Goal: Task Accomplishment & Management: Manage account settings

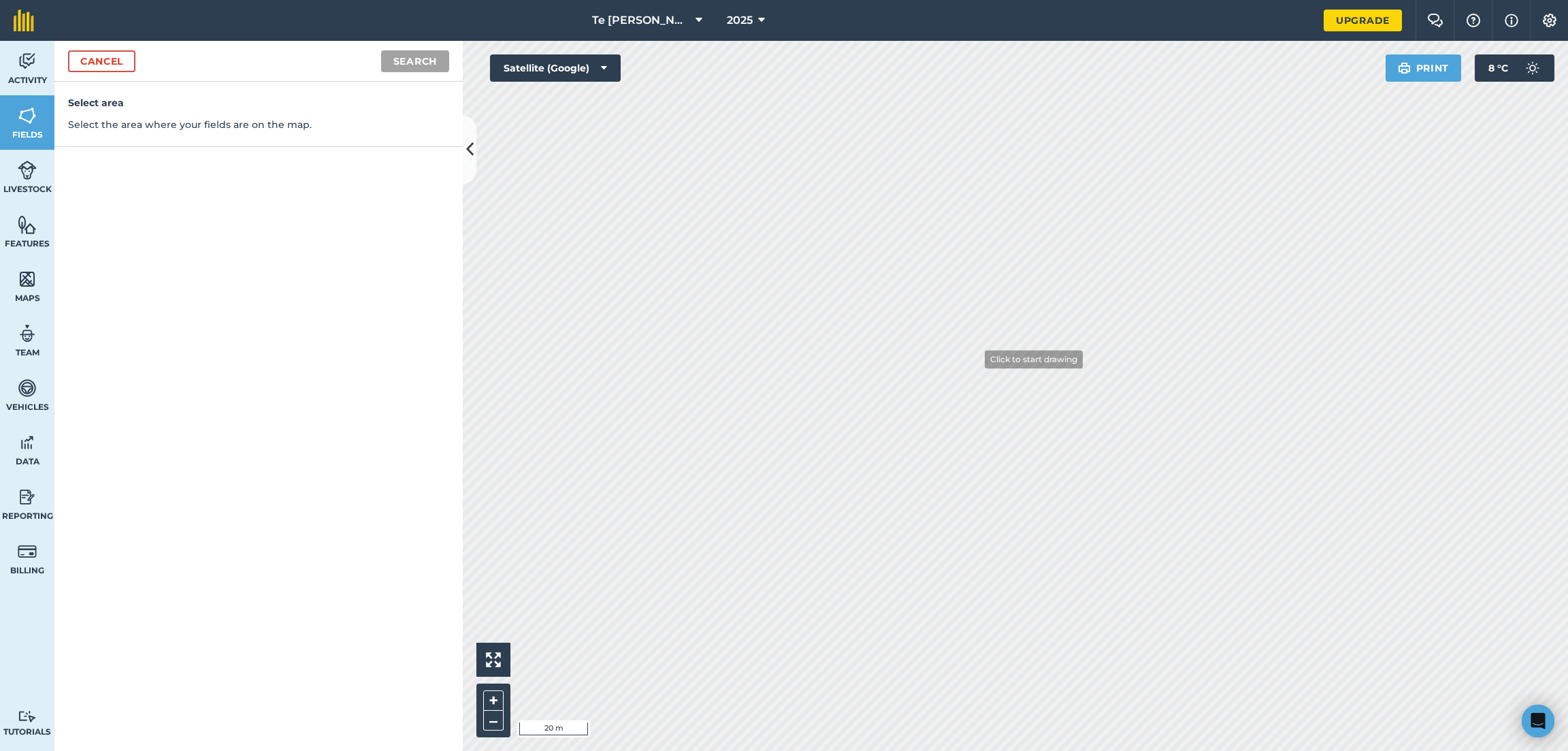
click at [1108, 750] on html "Te [PERSON_NAME] 2025 Upgrade Farm Chat Help Info Settings Map printing is not …" at bounding box center [784, 376] width 1568 height 751
click at [472, 140] on icon at bounding box center [470, 149] width 7 height 24
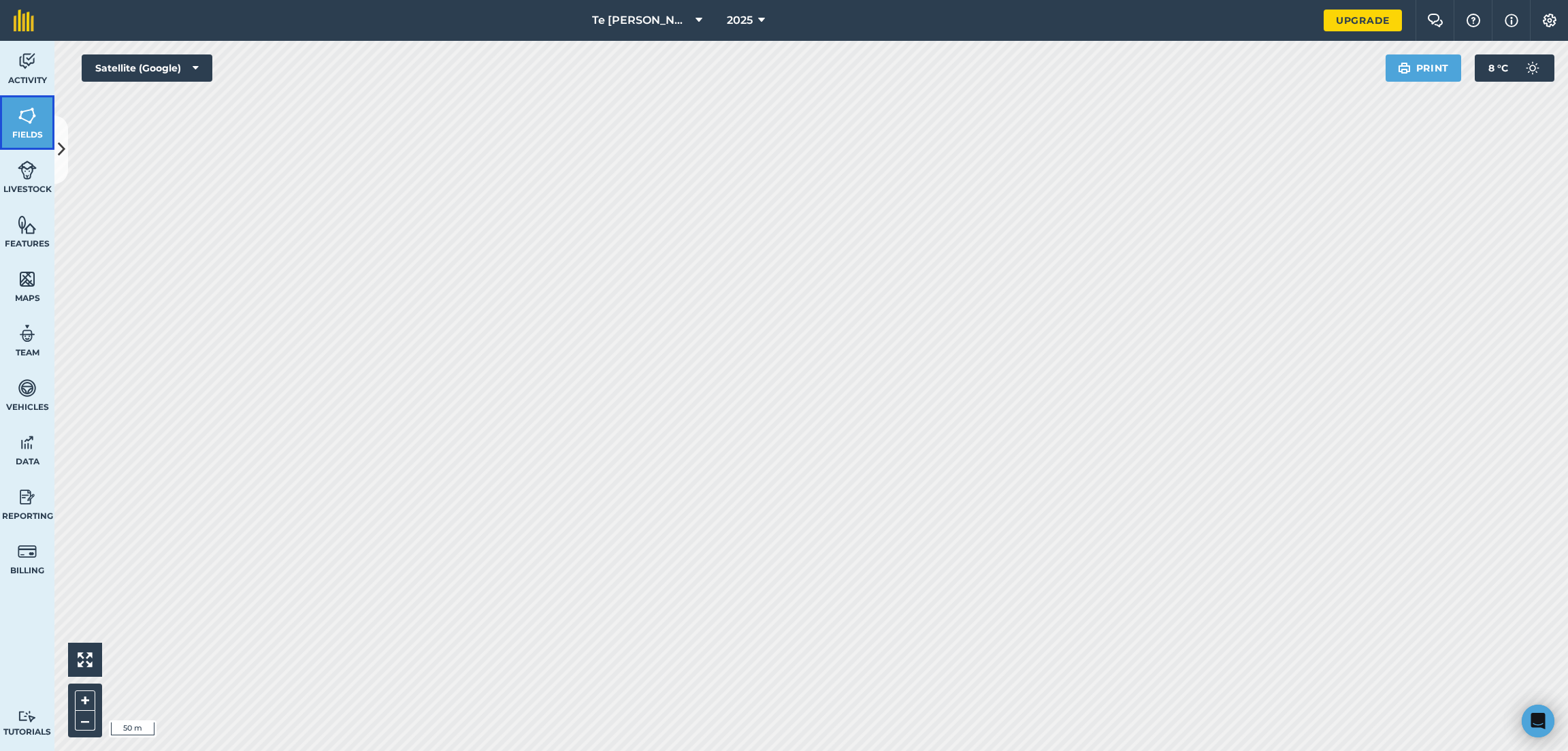
click at [15, 118] on link "Fields" at bounding box center [27, 122] width 54 height 54
click at [1320, 64] on button "Measure" at bounding box center [1322, 68] width 101 height 28
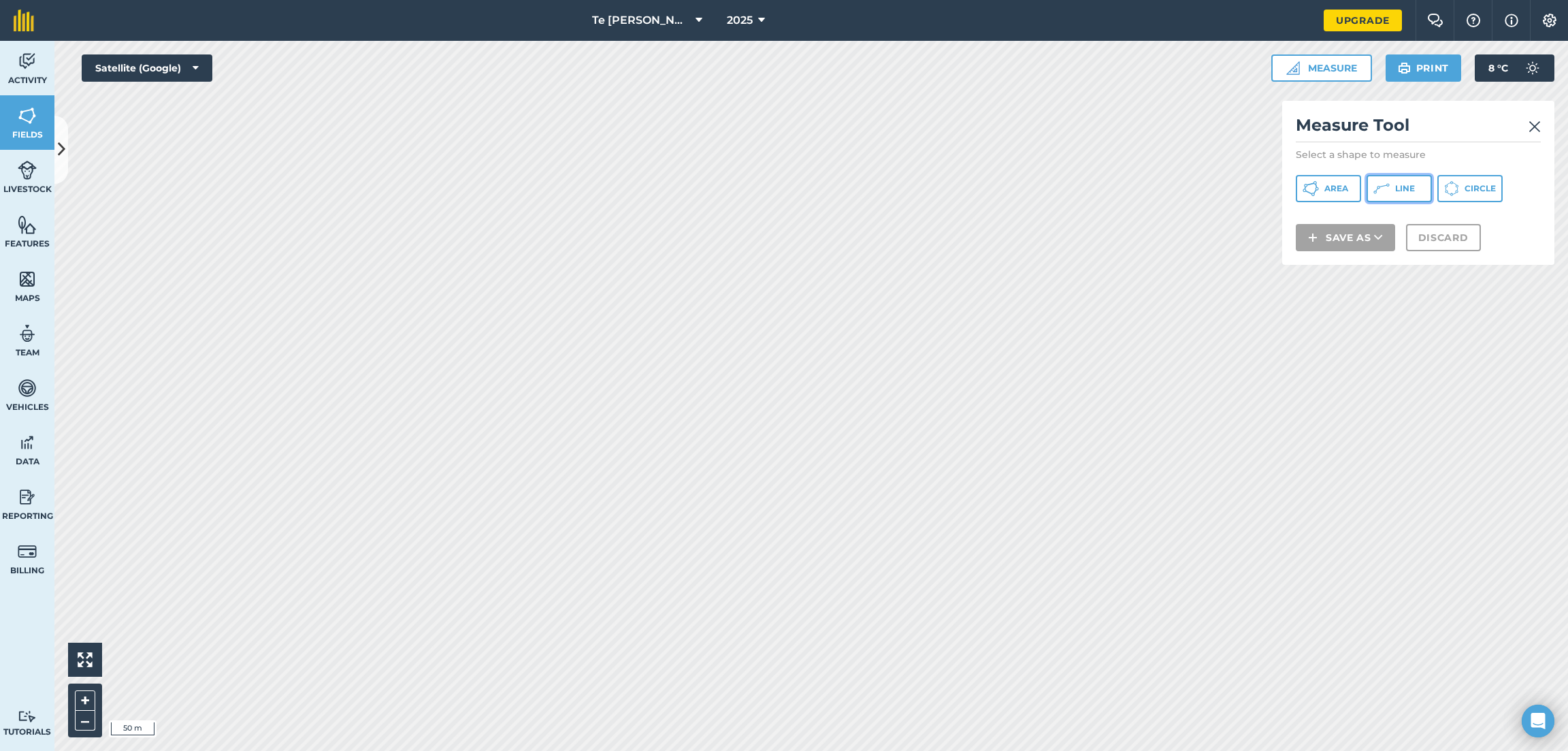
click at [1391, 184] on button "Line" at bounding box center [1399, 189] width 66 height 28
click at [1324, 187] on span "Area" at bounding box center [1336, 188] width 24 height 11
click at [1330, 252] on button "Save as" at bounding box center [1346, 256] width 100 height 28
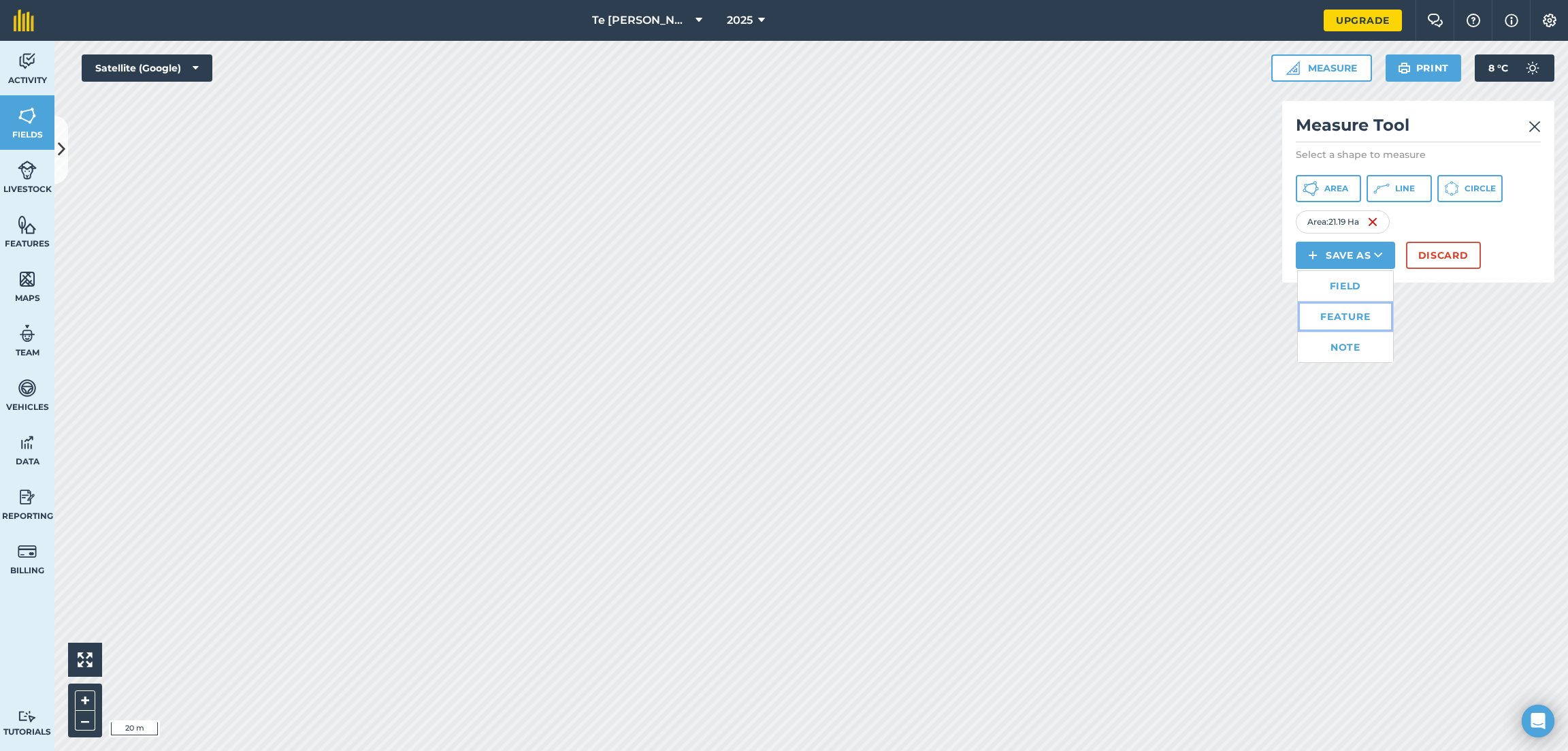
click at [1347, 318] on link "Feature" at bounding box center [1346, 316] width 95 height 30
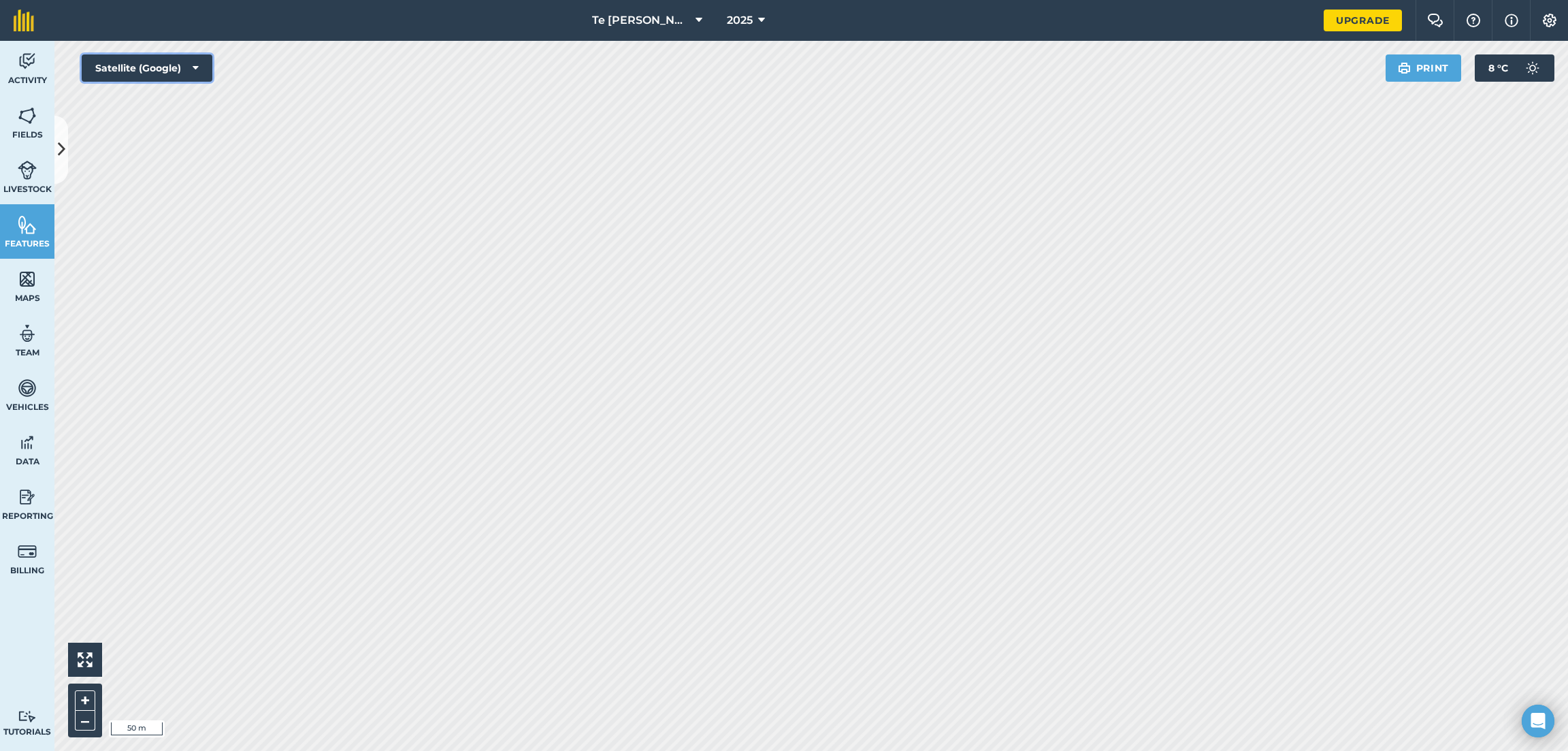
click at [187, 68] on button "Satellite (Google)" at bounding box center [148, 68] width 131 height 28
click at [28, 247] on span "Features" at bounding box center [27, 244] width 54 height 11
click at [60, 160] on icon at bounding box center [62, 149] width 7 height 24
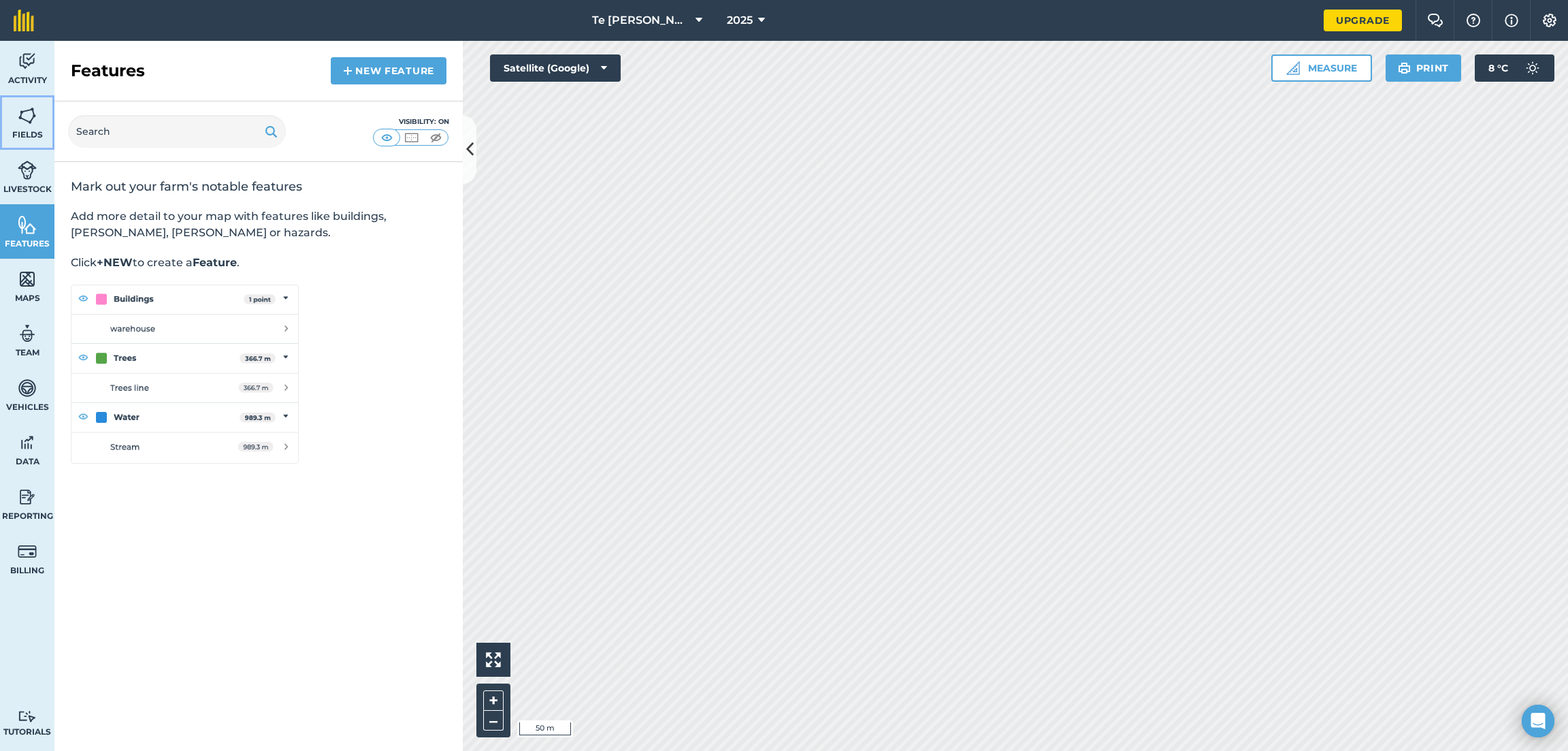
click at [32, 128] on link "Fields" at bounding box center [27, 122] width 54 height 54
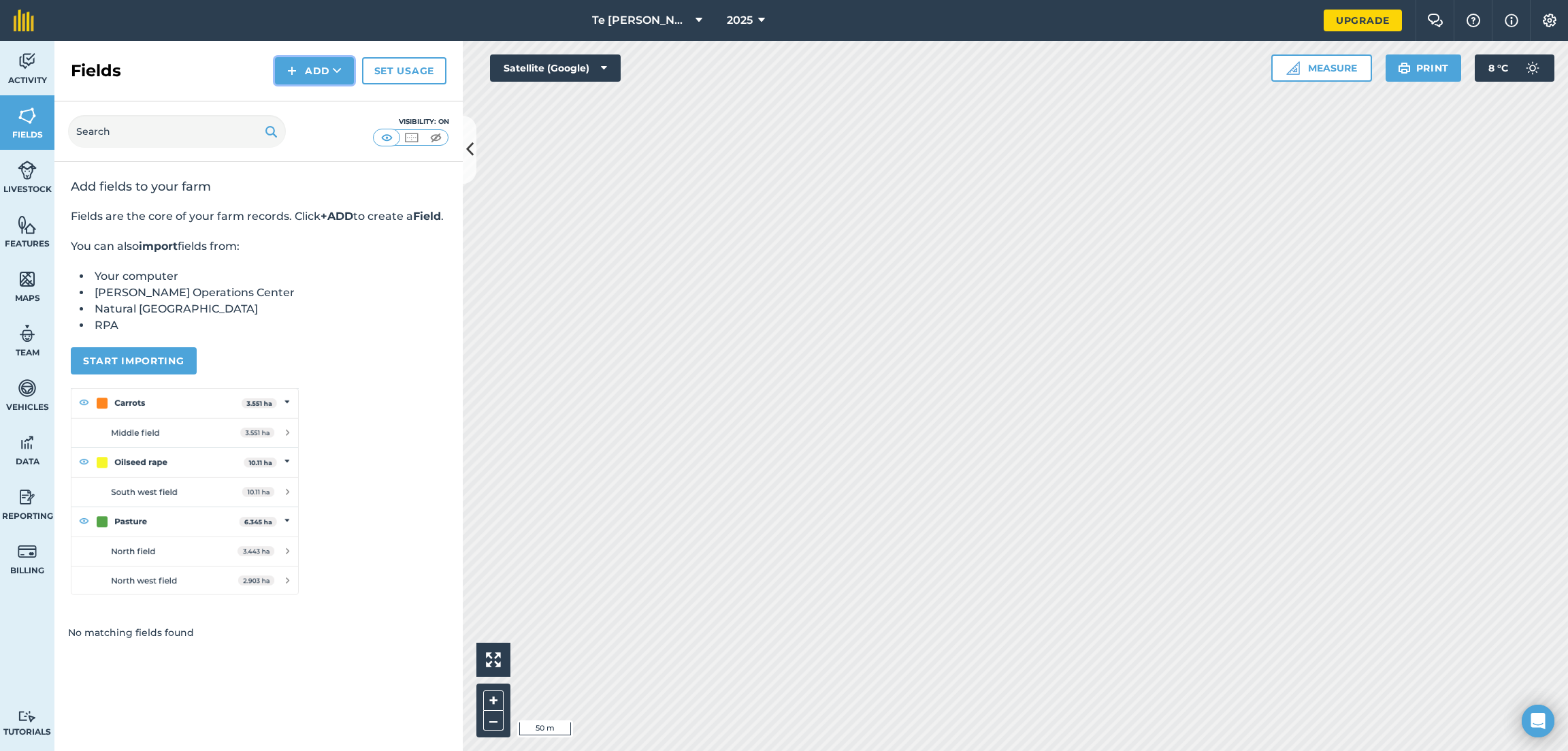
click at [317, 74] on button "Add" at bounding box center [315, 71] width 79 height 28
click at [409, 138] on img at bounding box center [412, 137] width 17 height 14
click at [385, 138] on img at bounding box center [387, 137] width 17 height 14
click at [305, 71] on button "Add" at bounding box center [315, 71] width 79 height 28
click at [323, 100] on link "Draw" at bounding box center [314, 101] width 75 height 30
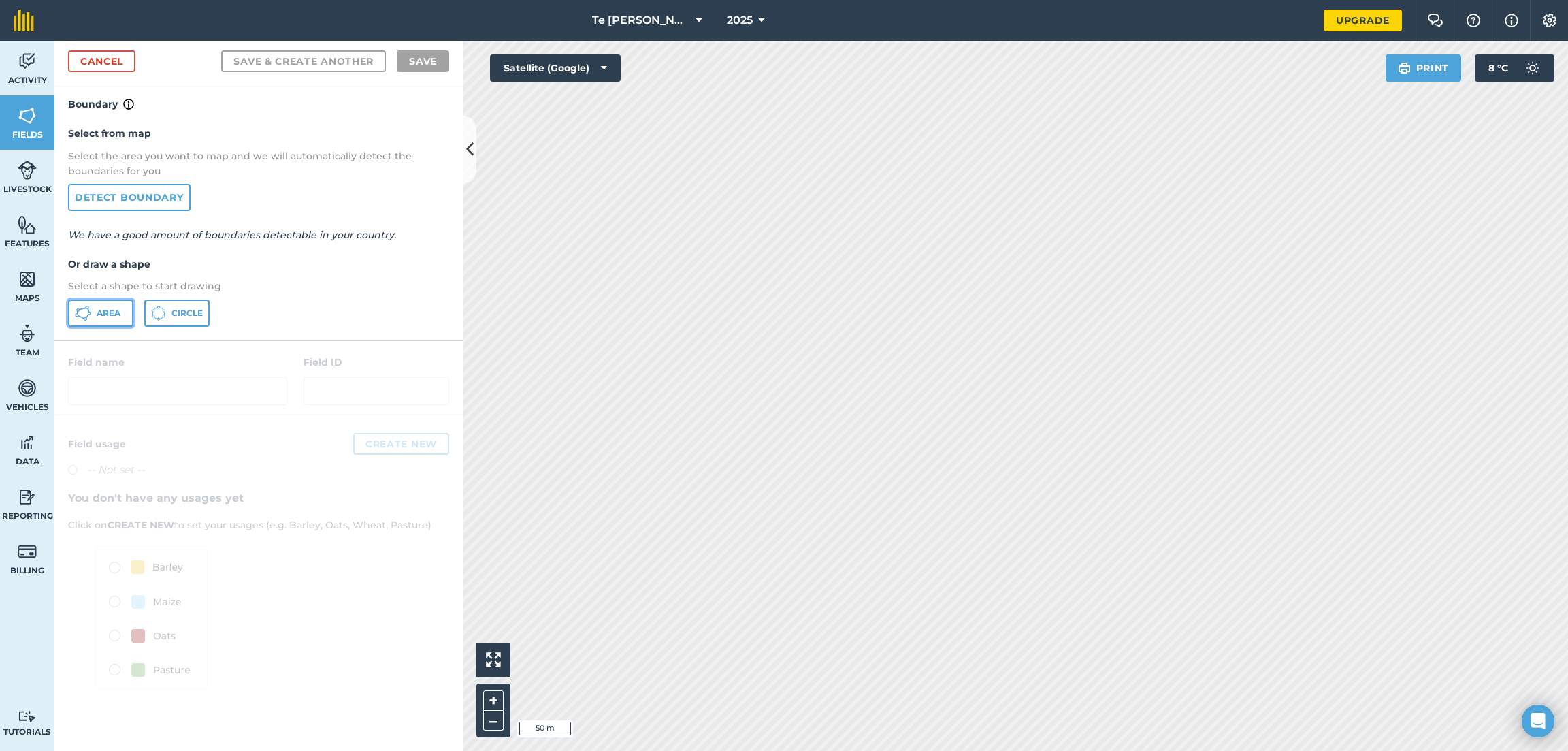
click at [81, 315] on icon at bounding box center [83, 313] width 17 height 17
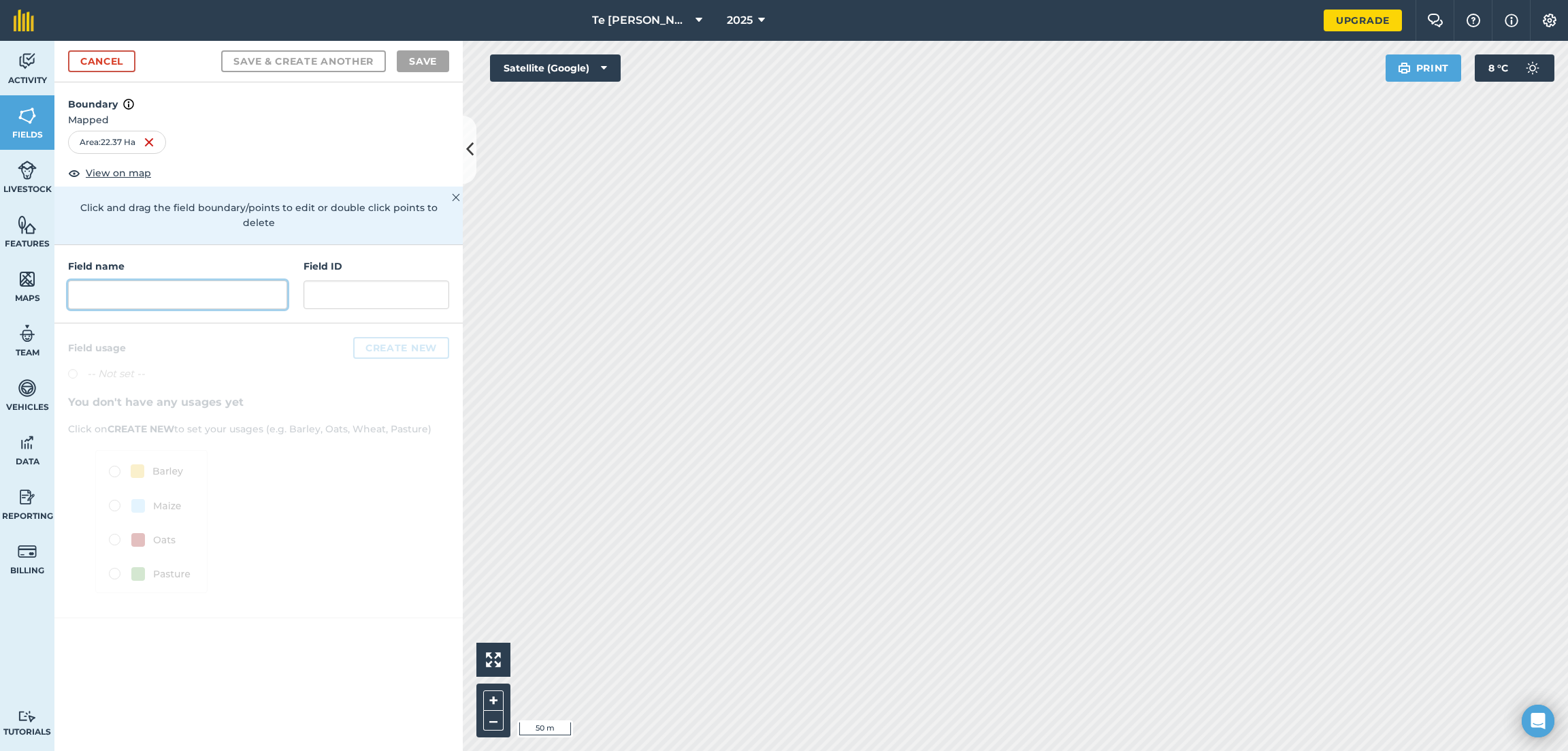
click at [130, 280] on input "text" at bounding box center [177, 294] width 219 height 29
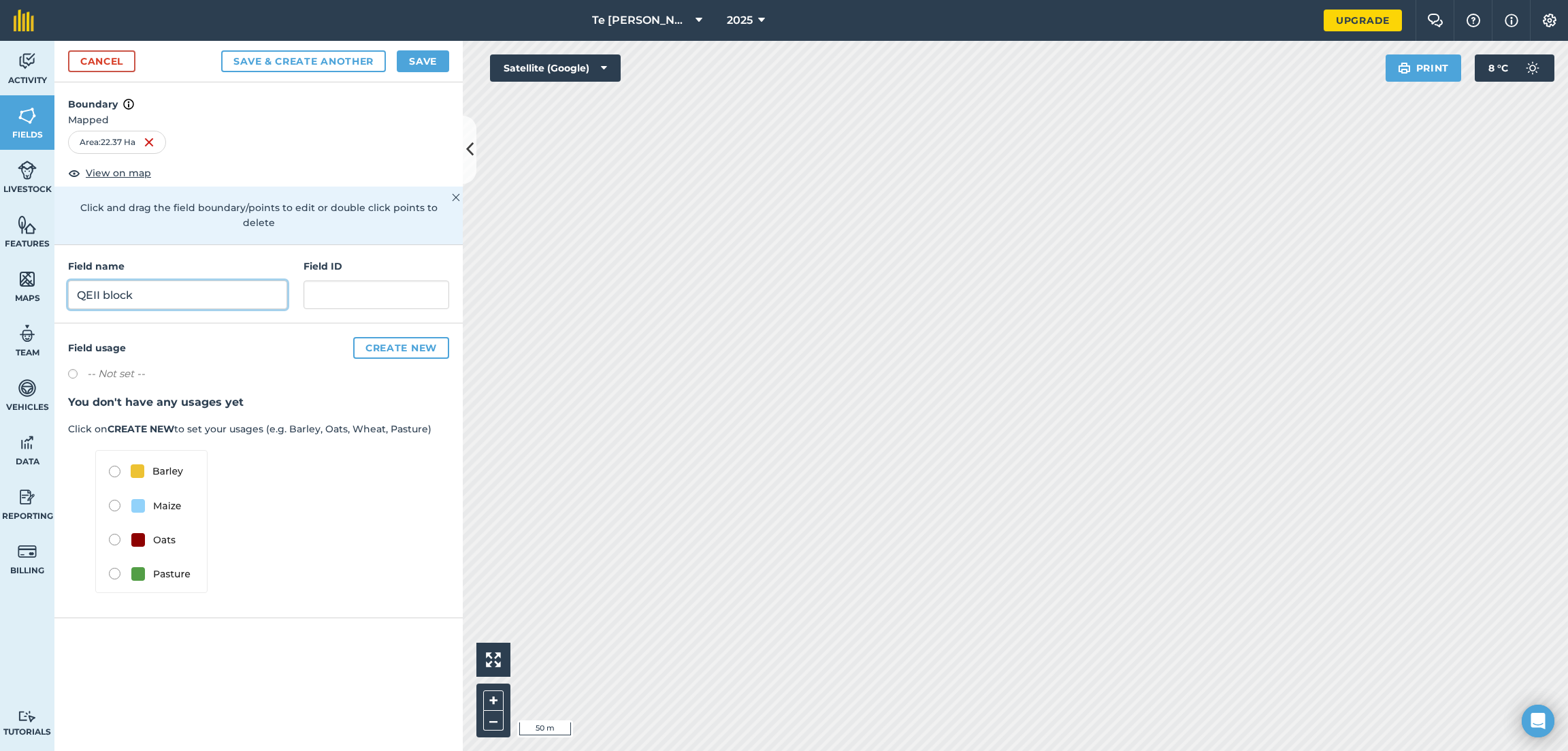
type input "QEII block"
click at [397, 337] on button "Create new" at bounding box center [401, 348] width 96 height 22
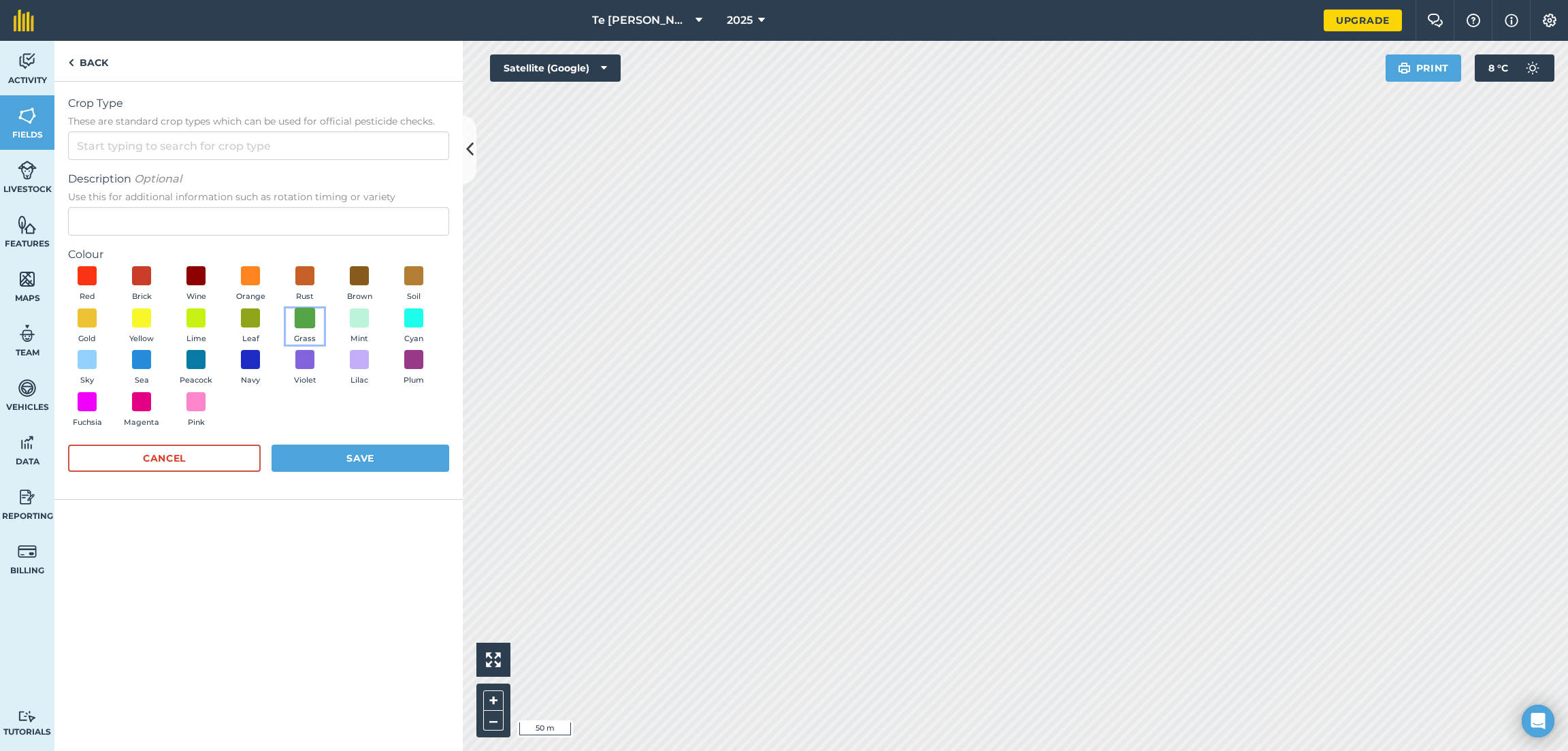
click at [298, 324] on span at bounding box center [305, 317] width 21 height 21
click at [88, 138] on input "Crop Type These are standard crop types which can be used for official pesticid…" at bounding box center [258, 145] width 381 height 29
click at [111, 178] on li "Other" at bounding box center [258, 176] width 380 height 32
type input "Other"
click at [351, 464] on button "Save" at bounding box center [360, 459] width 178 height 28
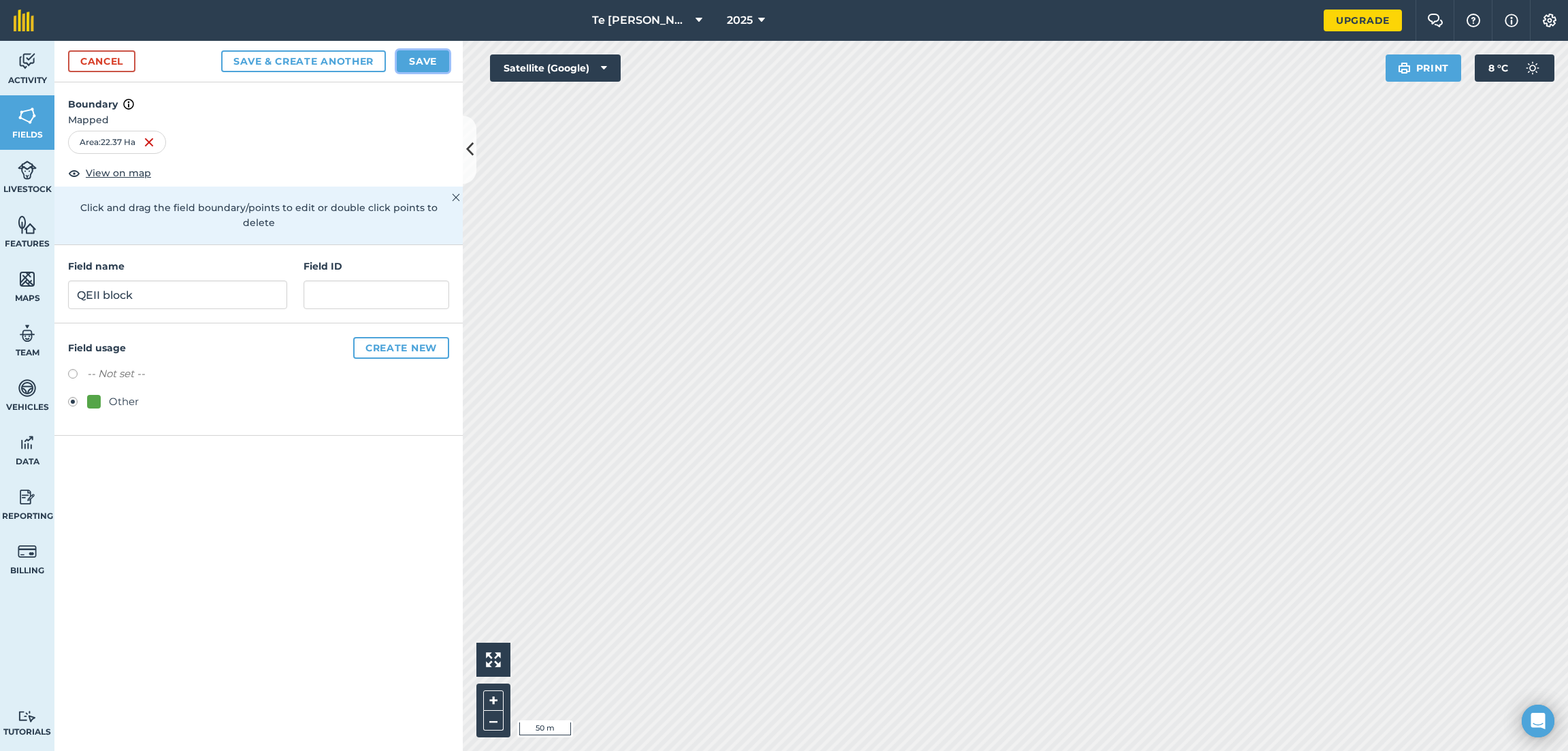
click at [409, 57] on button "Save" at bounding box center [423, 62] width 53 height 22
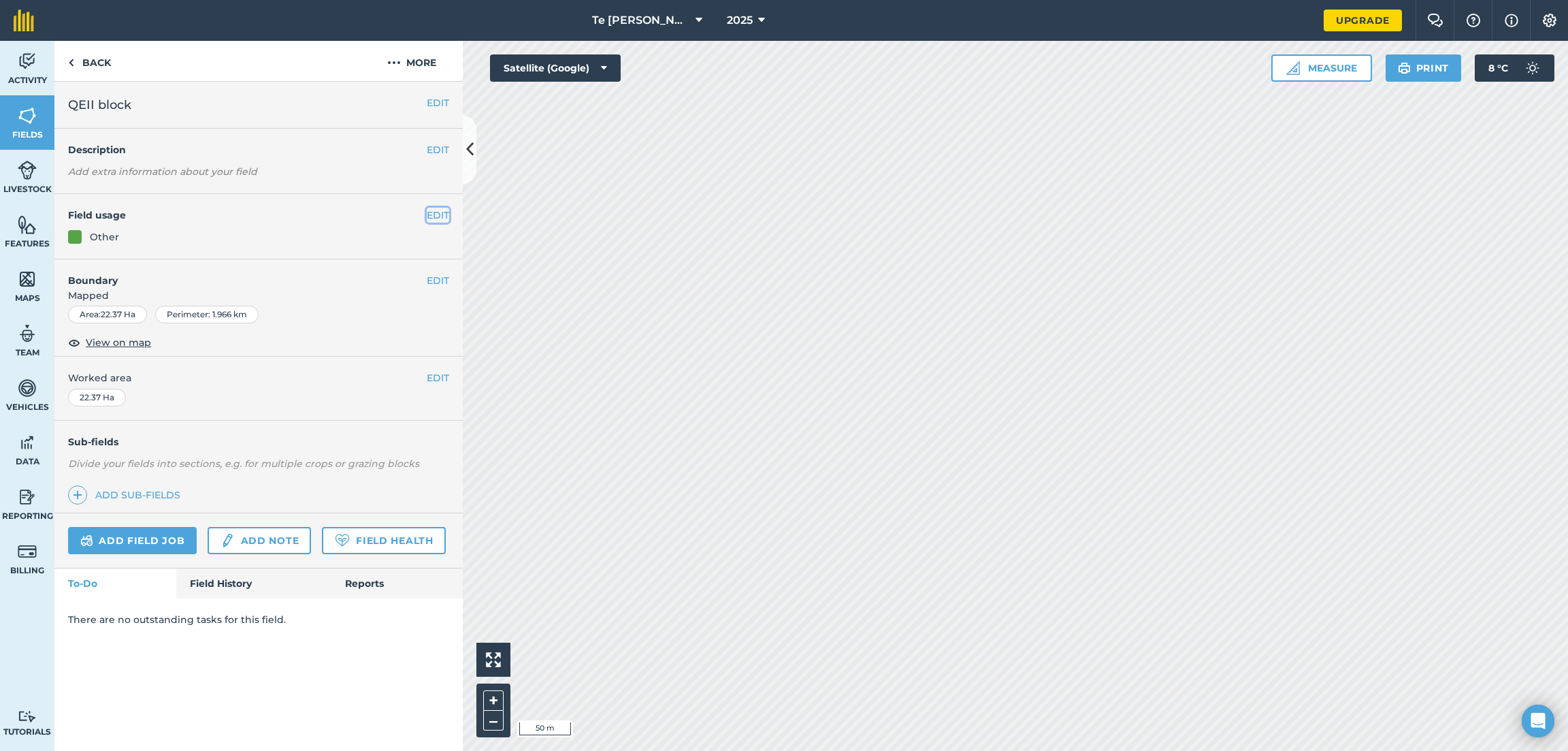
click at [445, 211] on button "EDIT" at bounding box center [437, 215] width 22 height 15
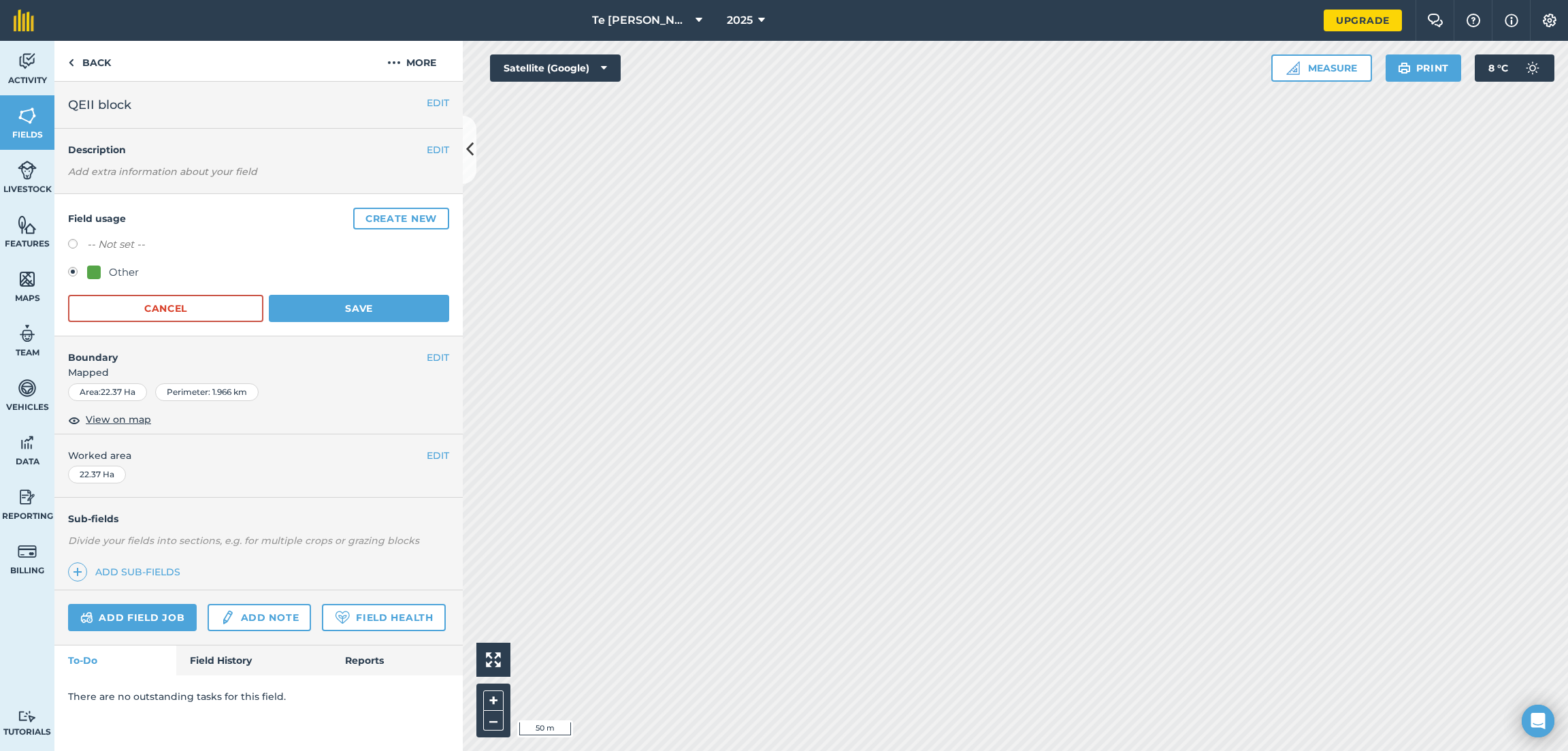
click at [131, 271] on div "Other" at bounding box center [124, 272] width 30 height 17
click at [445, 221] on button "Create new" at bounding box center [401, 219] width 96 height 22
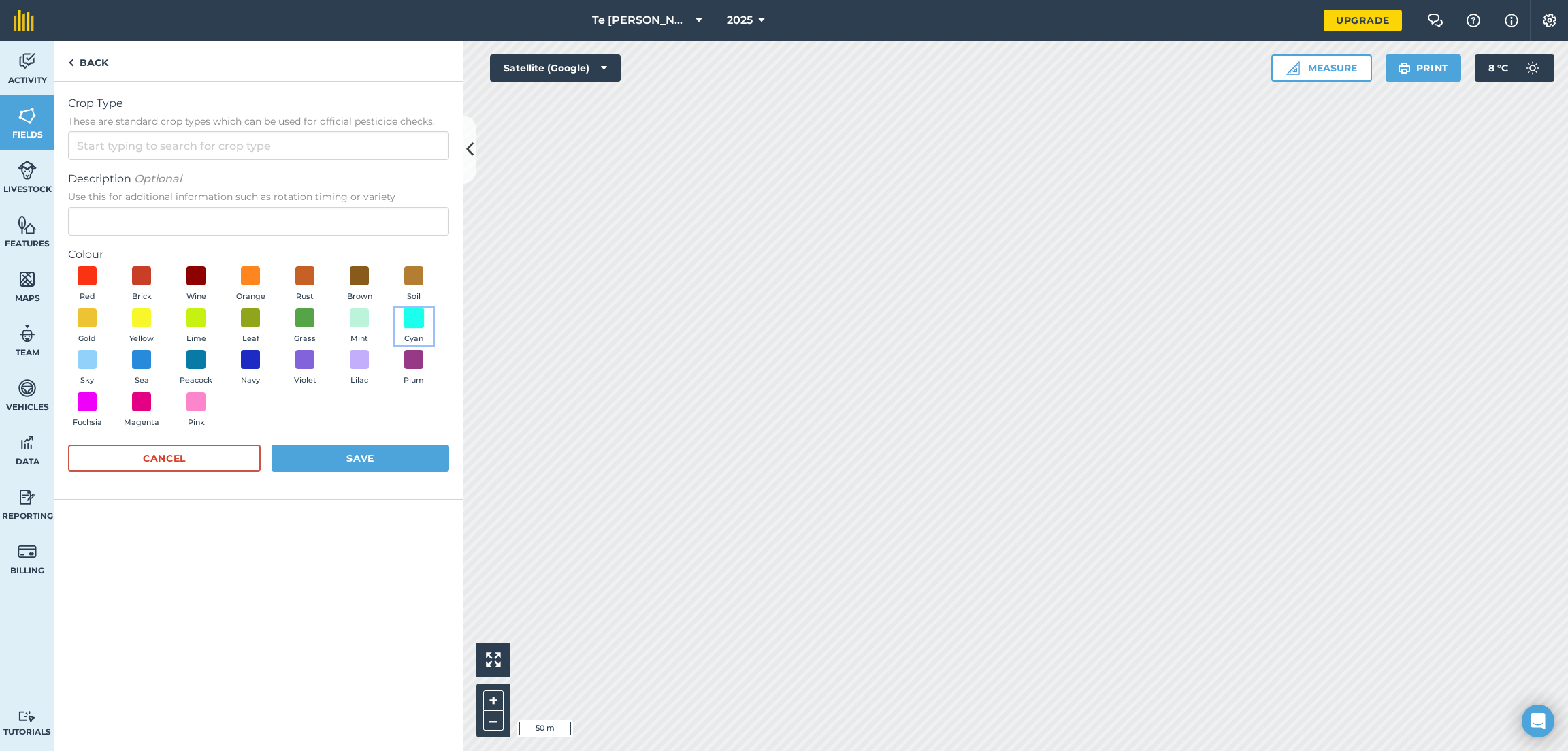
click at [413, 315] on span at bounding box center [413, 317] width 21 height 21
click at [203, 132] on input "Crop Type These are standard crop types which can be used for official pesticid…" at bounding box center [258, 145] width 381 height 29
click at [362, 461] on button "Save" at bounding box center [360, 459] width 178 height 28
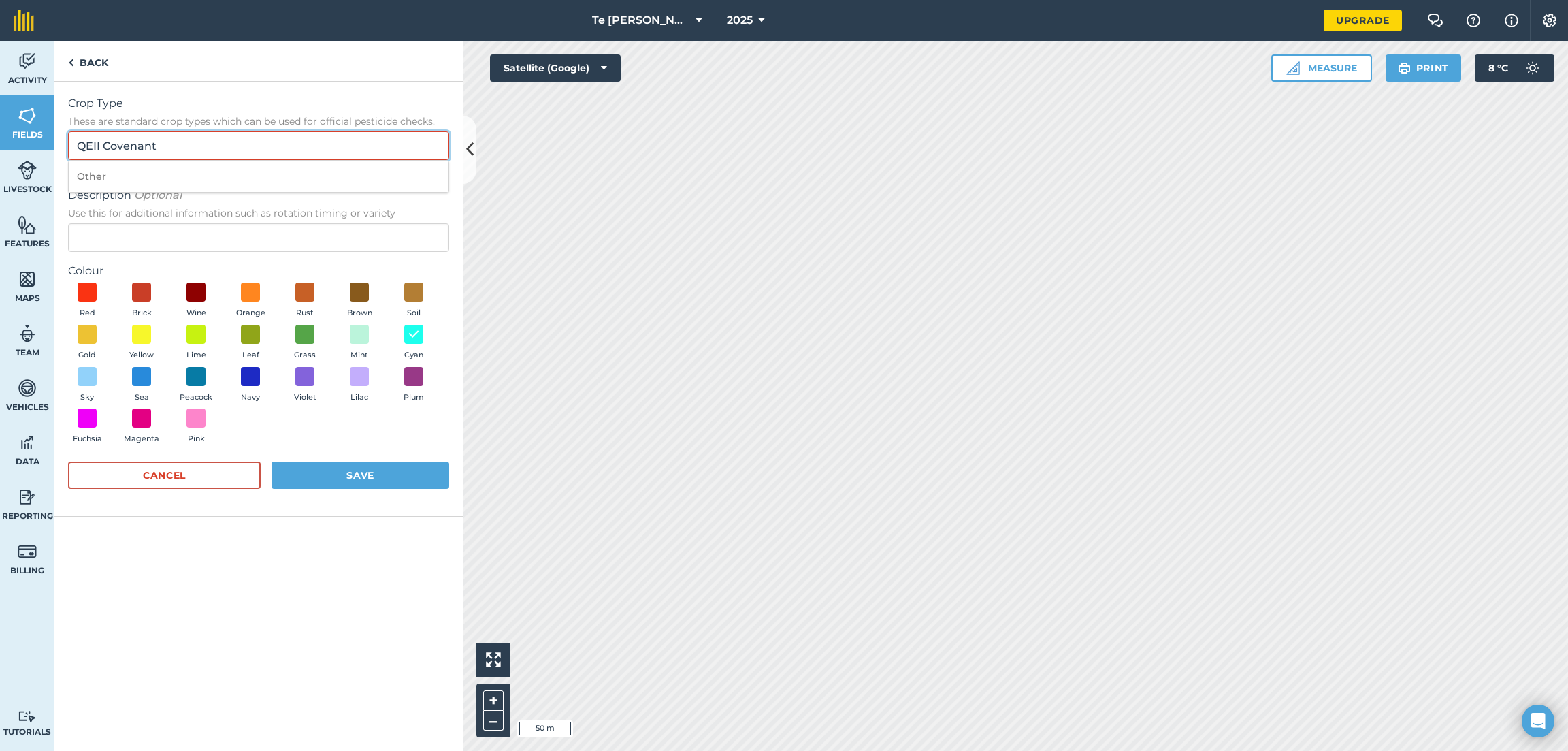
drag, startPoint x: 180, startPoint y: 145, endPoint x: 0, endPoint y: 141, distance: 180.0
click at [0, 141] on div "Activity Fields Livestock Features Maps Team Vehicles Data Reporting Billing Tu…" at bounding box center [784, 395] width 1568 height 709
click at [134, 172] on li "Other" at bounding box center [258, 176] width 380 height 32
type input "Other"
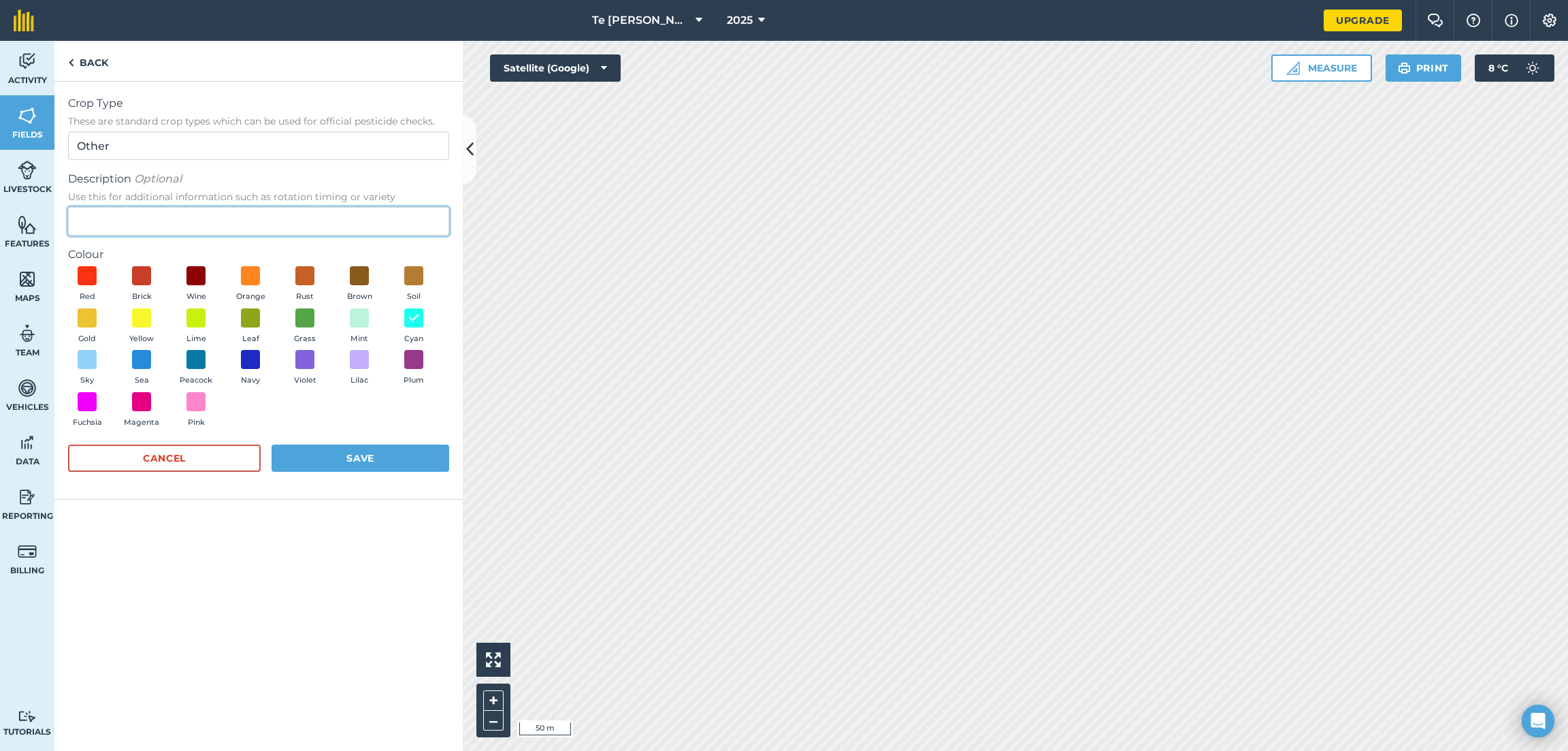
click at [140, 218] on input "Description Optional Use this for additional information such as rotation timin…" at bounding box center [258, 221] width 381 height 29
type input "QEII Covenant"
click at [339, 458] on button "Save" at bounding box center [360, 459] width 178 height 28
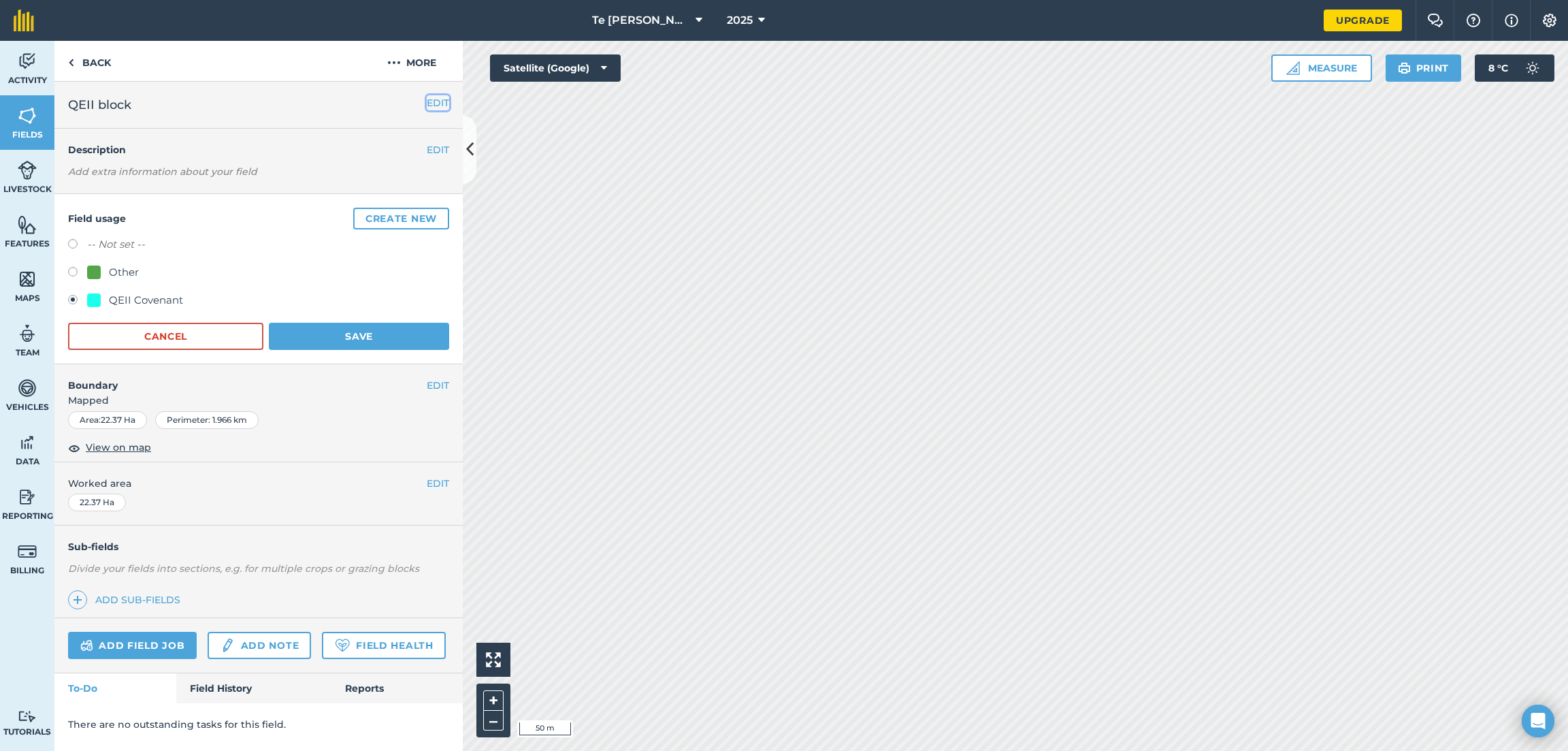
click at [433, 101] on button "EDIT" at bounding box center [437, 102] width 22 height 15
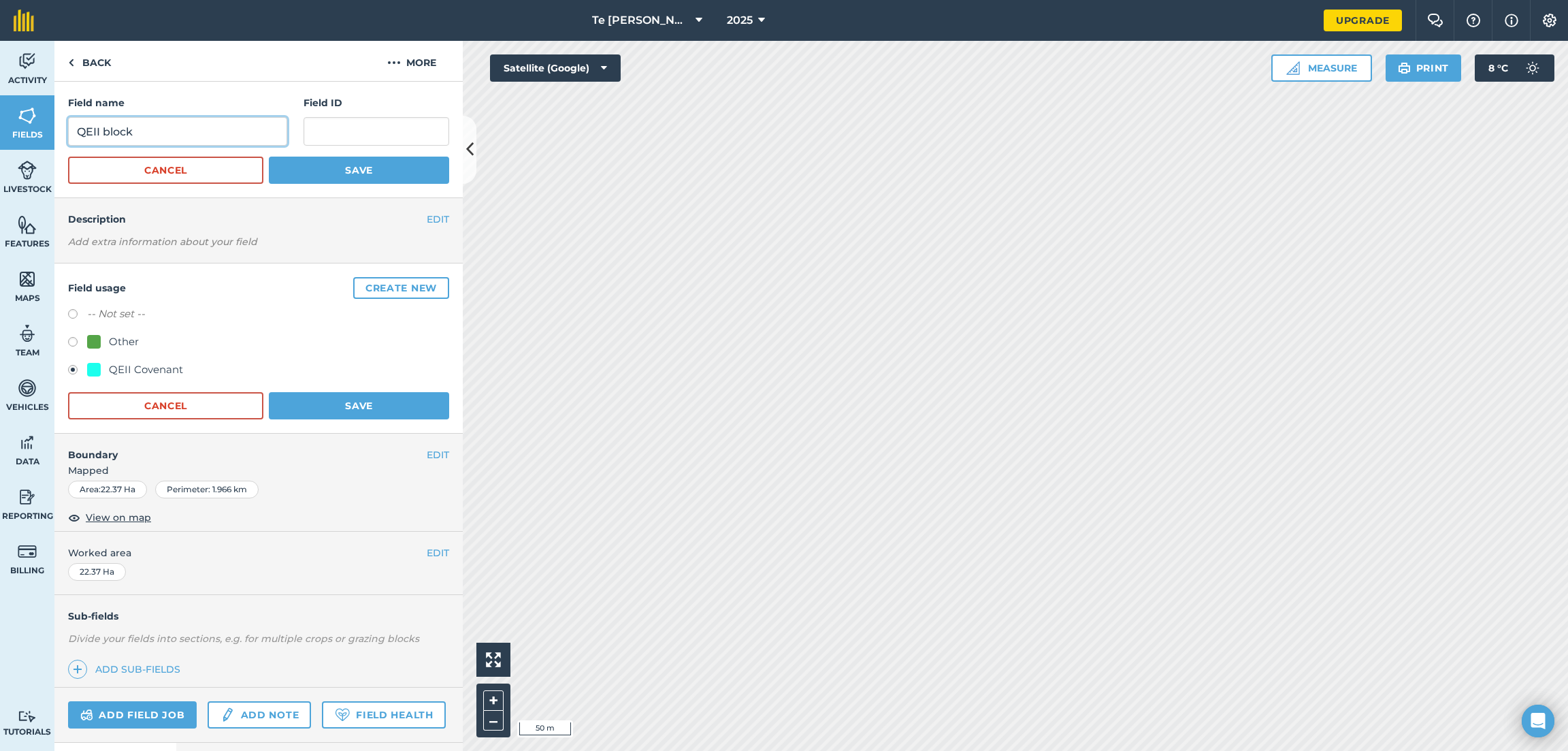
drag, startPoint x: 160, startPoint y: 134, endPoint x: 105, endPoint y: 128, distance: 55.3
click at [105, 128] on input "QEII block" at bounding box center [177, 131] width 219 height 29
type input "QEII covenant"
click at [381, 171] on button "Save" at bounding box center [358, 171] width 180 height 28
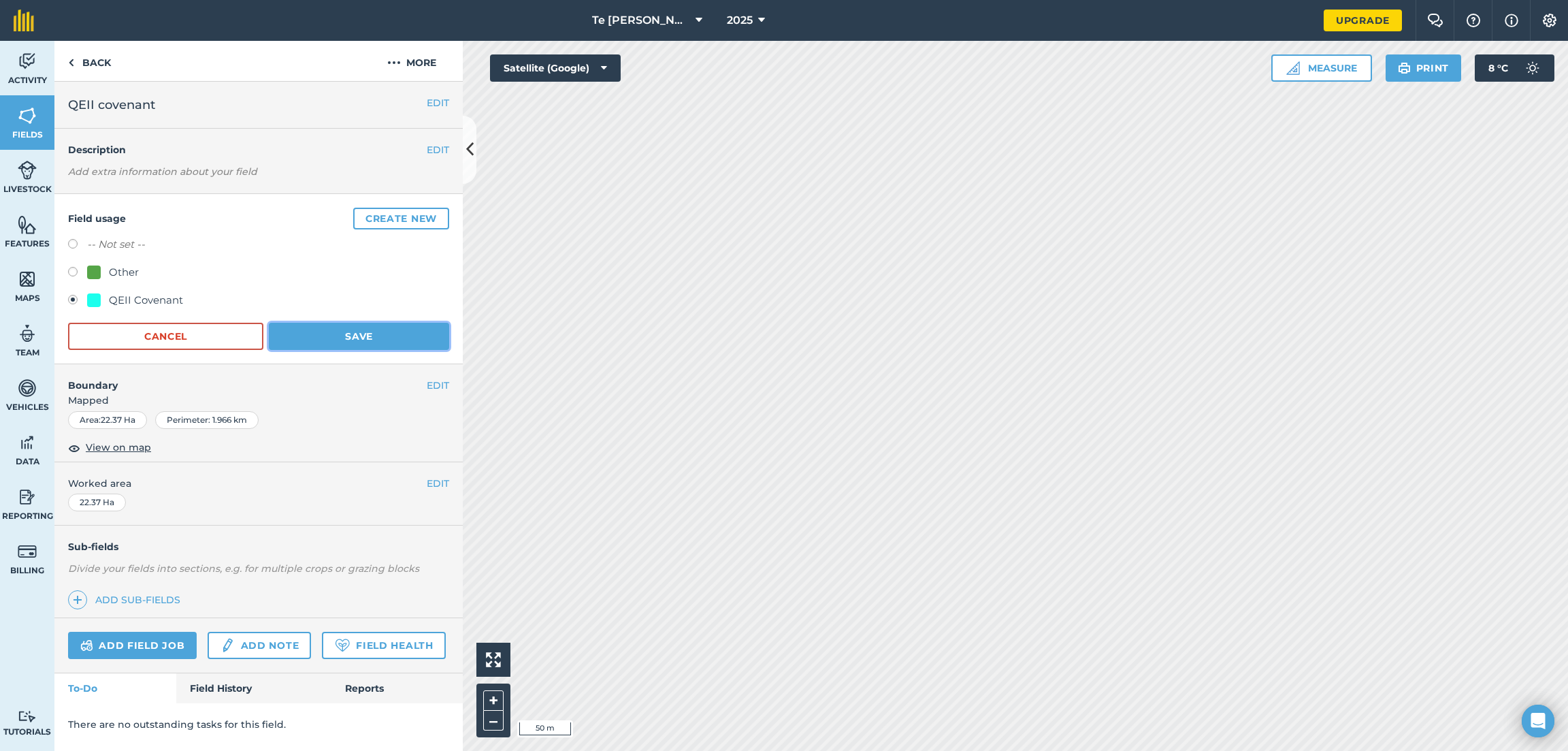
click at [364, 338] on button "Save" at bounding box center [358, 337] width 180 height 28
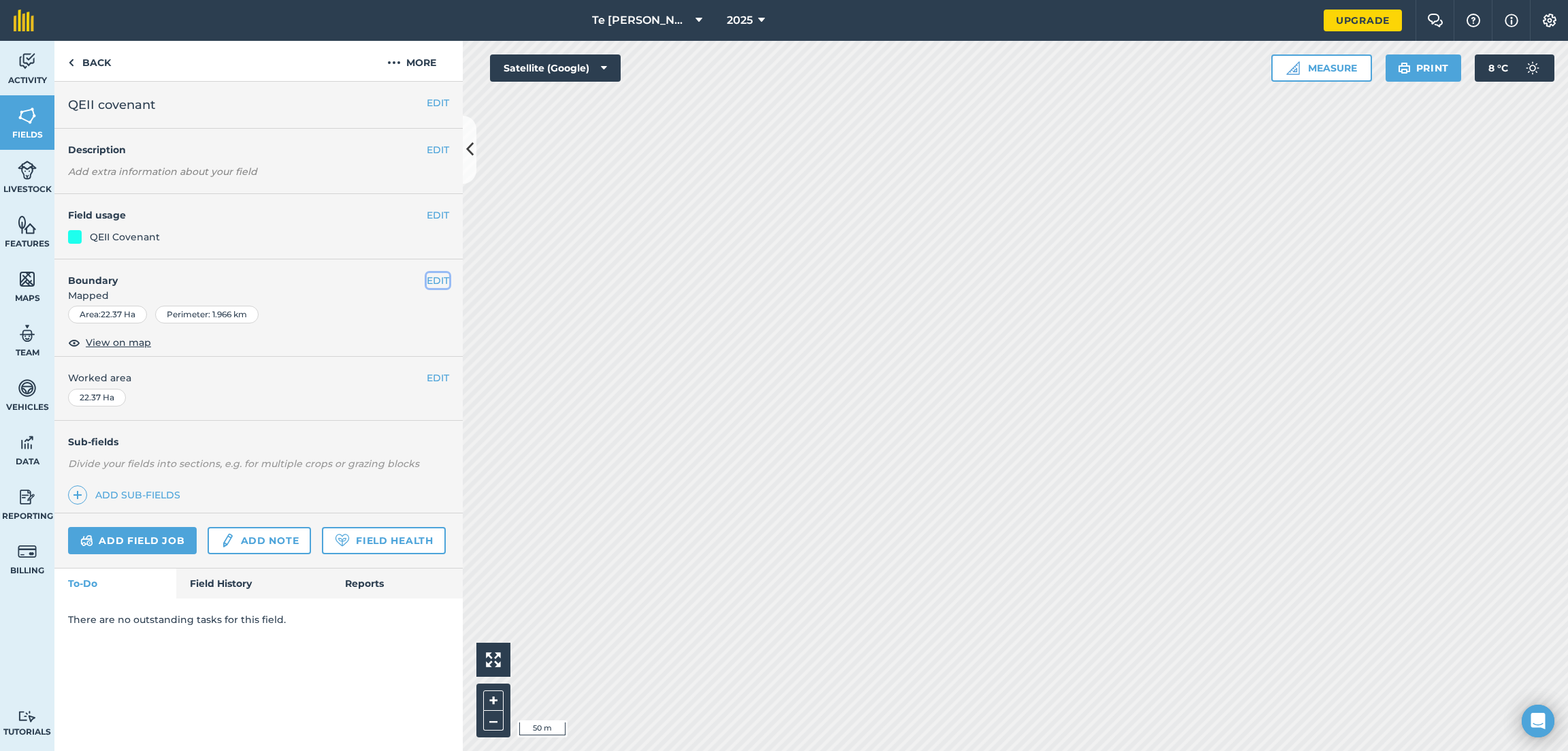
click at [440, 275] on button "EDIT" at bounding box center [437, 280] width 22 height 15
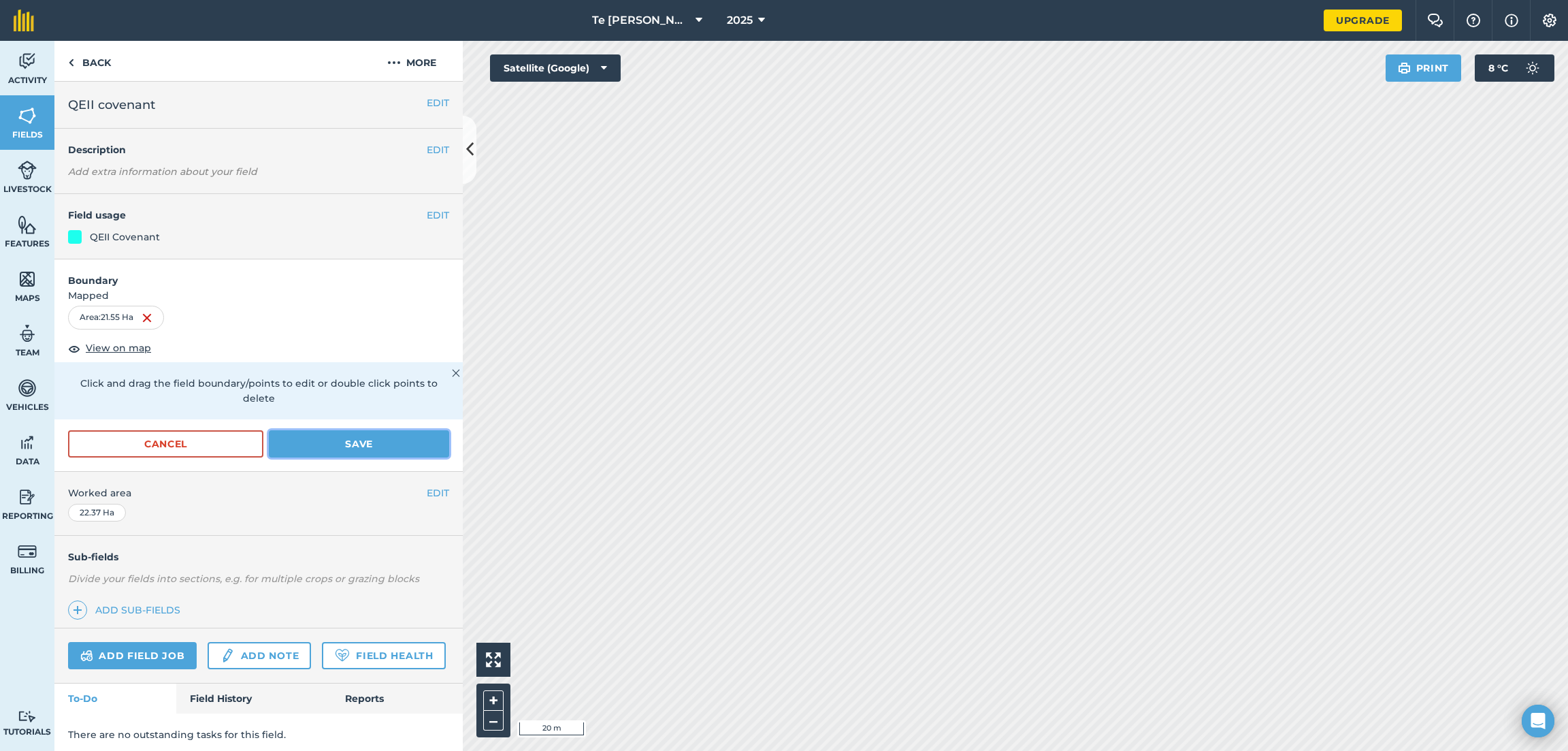
click at [368, 432] on button "Save" at bounding box center [358, 444] width 180 height 28
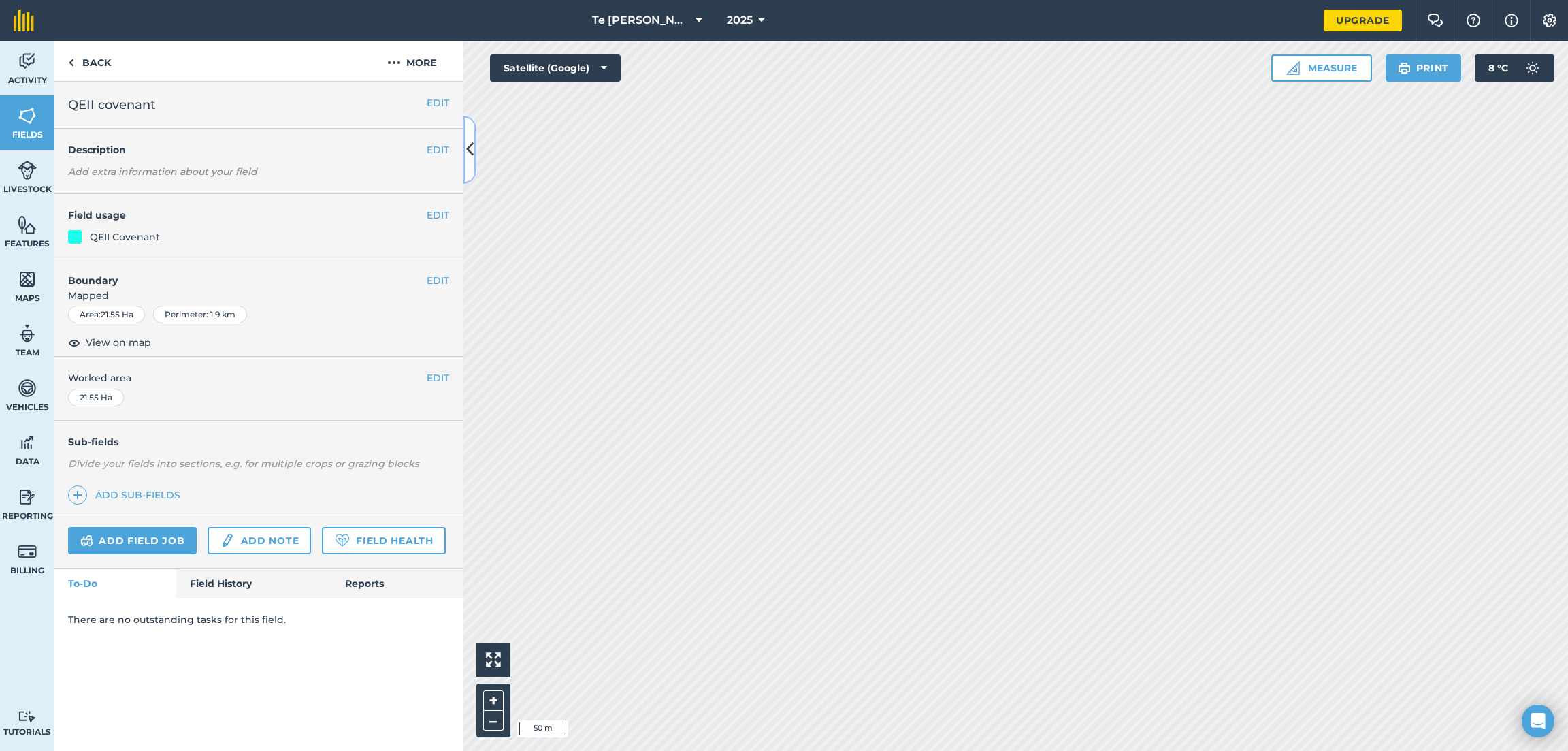
click at [468, 150] on icon at bounding box center [470, 149] width 7 height 24
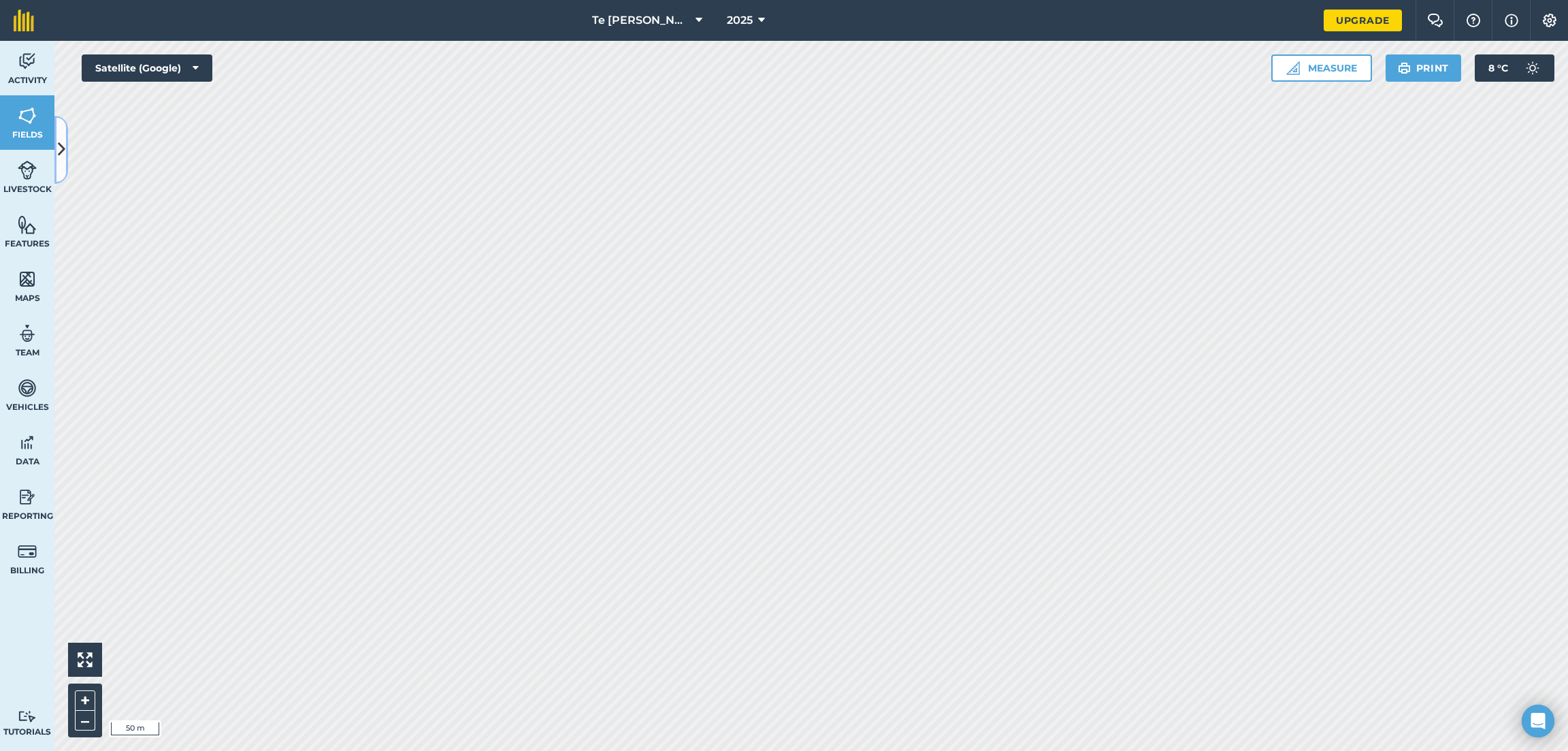
click at [56, 146] on button at bounding box center [61, 149] width 14 height 68
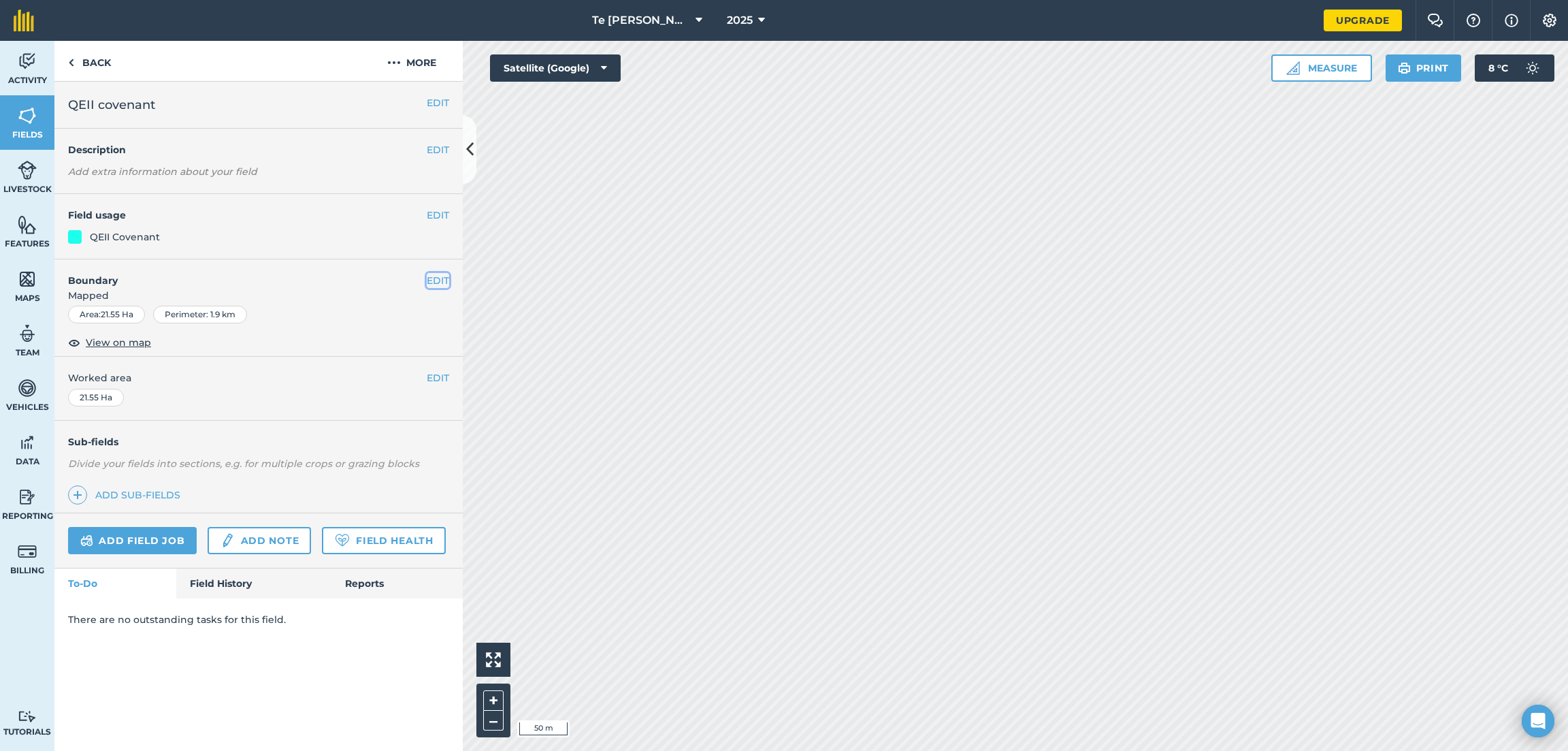
click at [433, 279] on button "EDIT" at bounding box center [437, 280] width 22 height 15
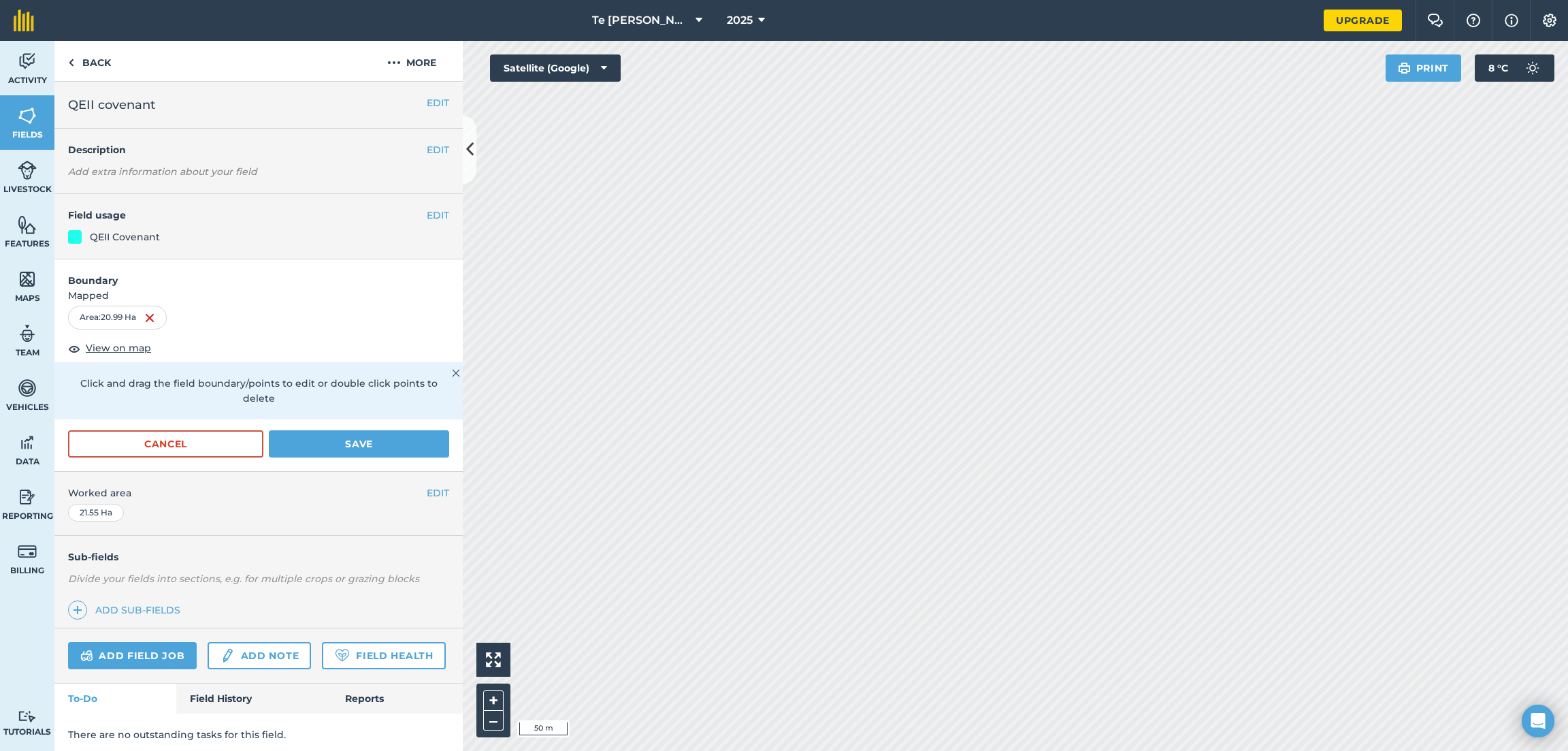
click at [323, 442] on div "Cancel Save" at bounding box center [258, 450] width 409 height 41
click at [327, 430] on button "Save" at bounding box center [358, 444] width 180 height 28
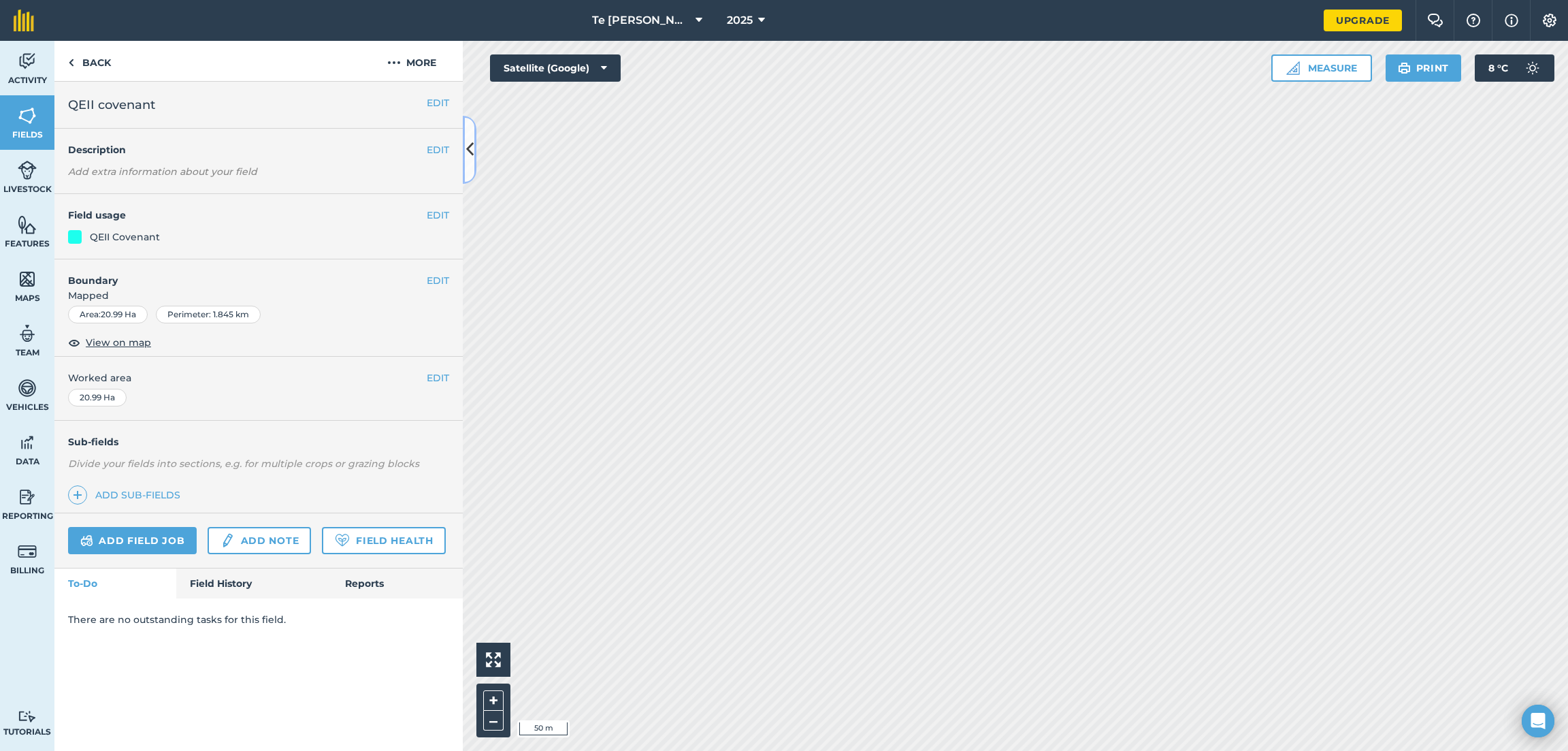
click at [472, 149] on icon at bounding box center [470, 149] width 7 height 24
